Goal: Find specific page/section

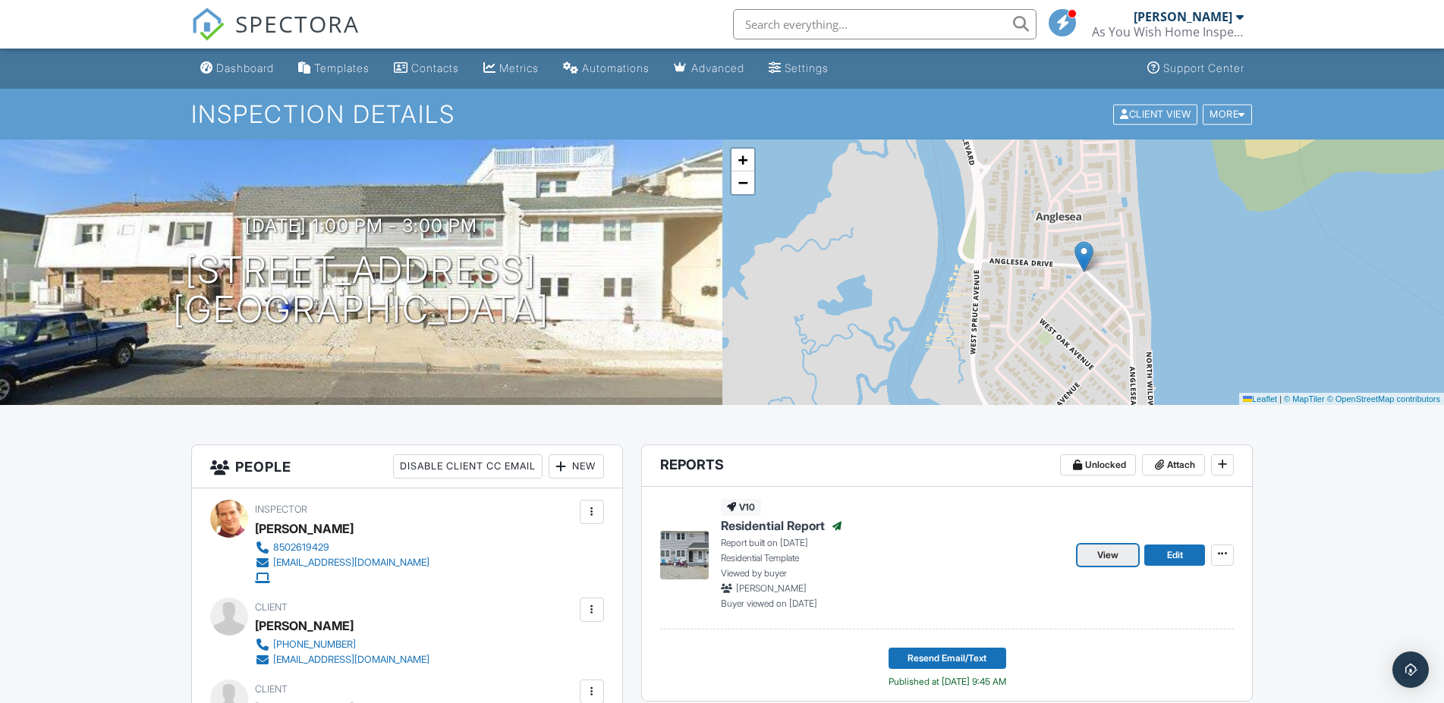
click at [1113, 565] on link "View" at bounding box center [1108, 555] width 61 height 21
click at [225, 67] on div "Dashboard" at bounding box center [245, 67] width 58 height 13
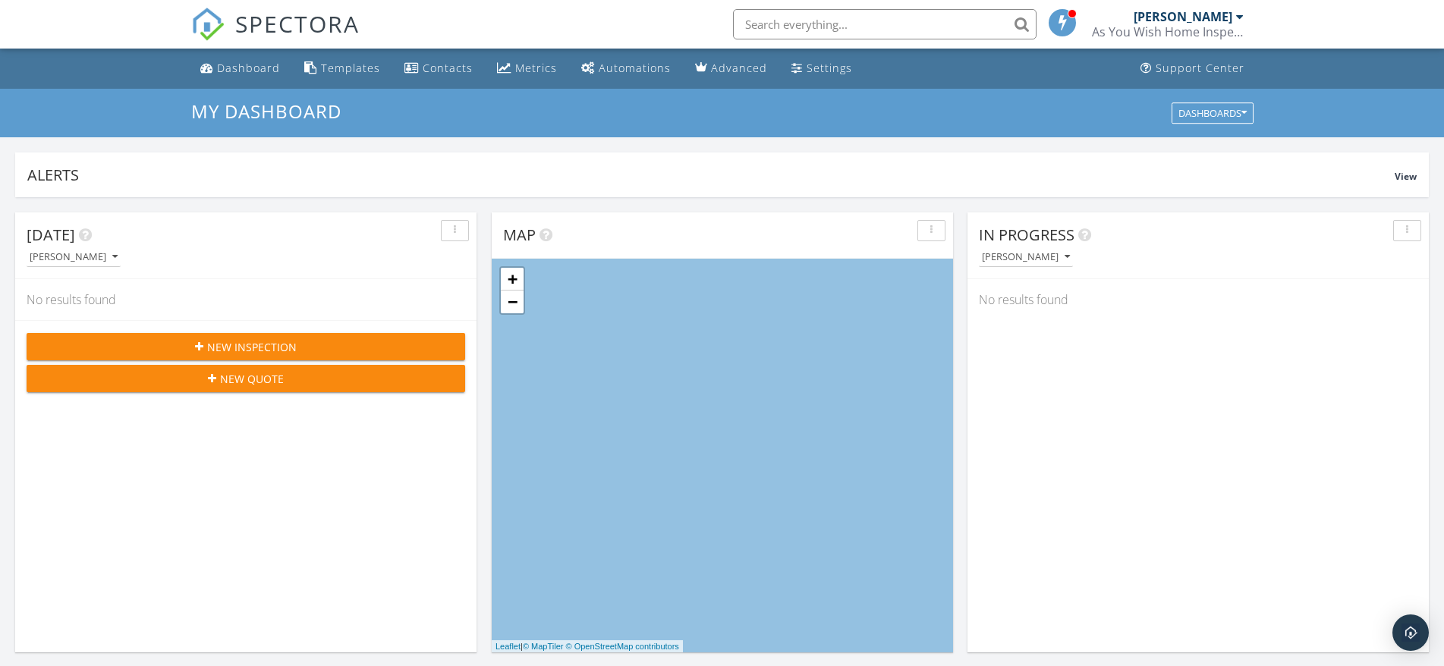
scroll to position [1395, 1458]
